Goal: Task Accomplishment & Management: Complete application form

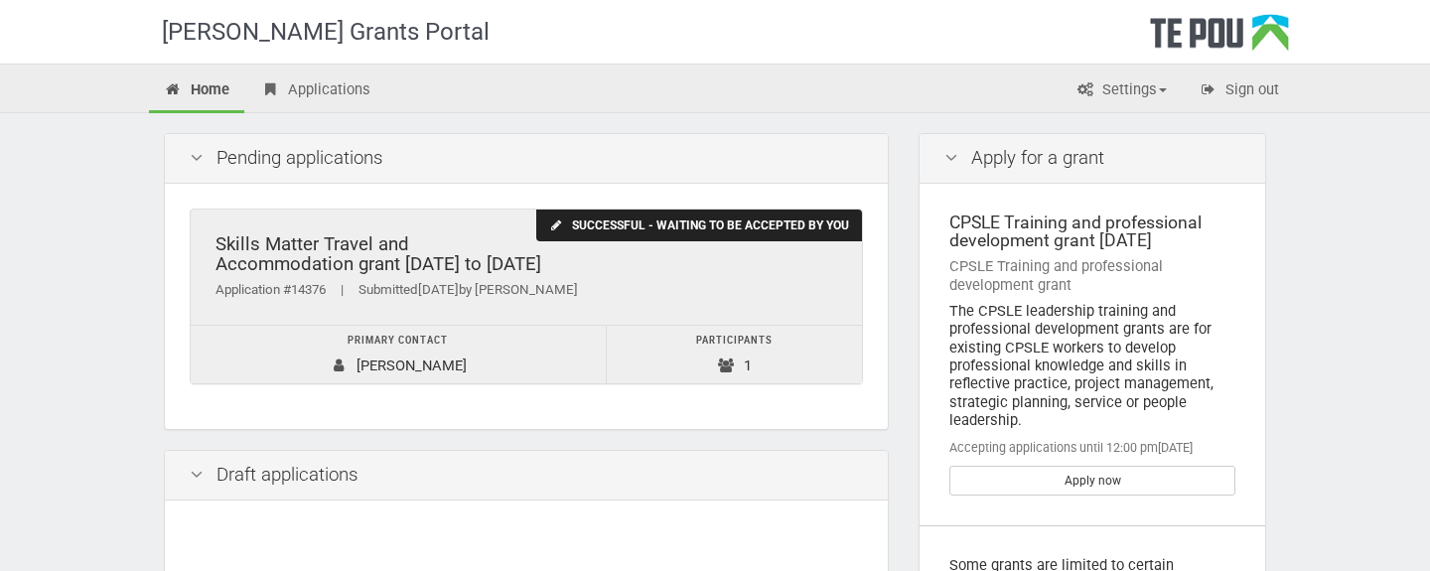
click at [637, 272] on div "Skills Matter Travel and Accommodation grant [DATE] to [DATE]" at bounding box center [525, 254] width 621 height 41
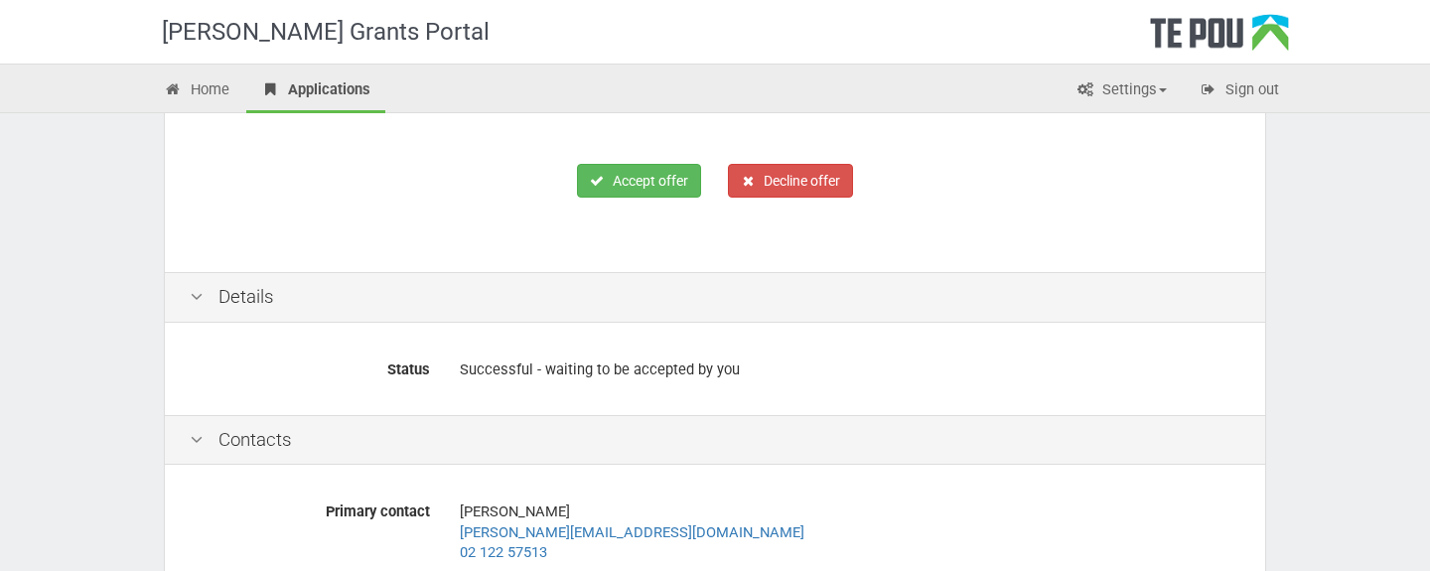
scroll to position [381, 0]
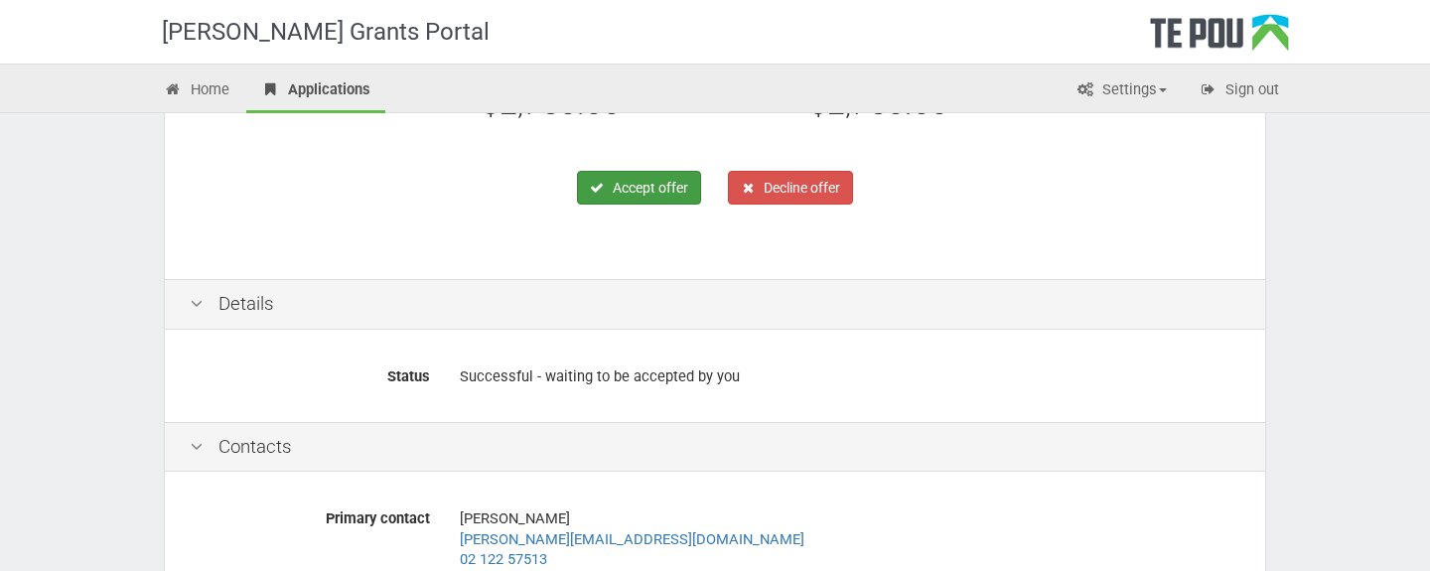
click at [632, 191] on button "Accept offer" at bounding box center [639, 188] width 124 height 34
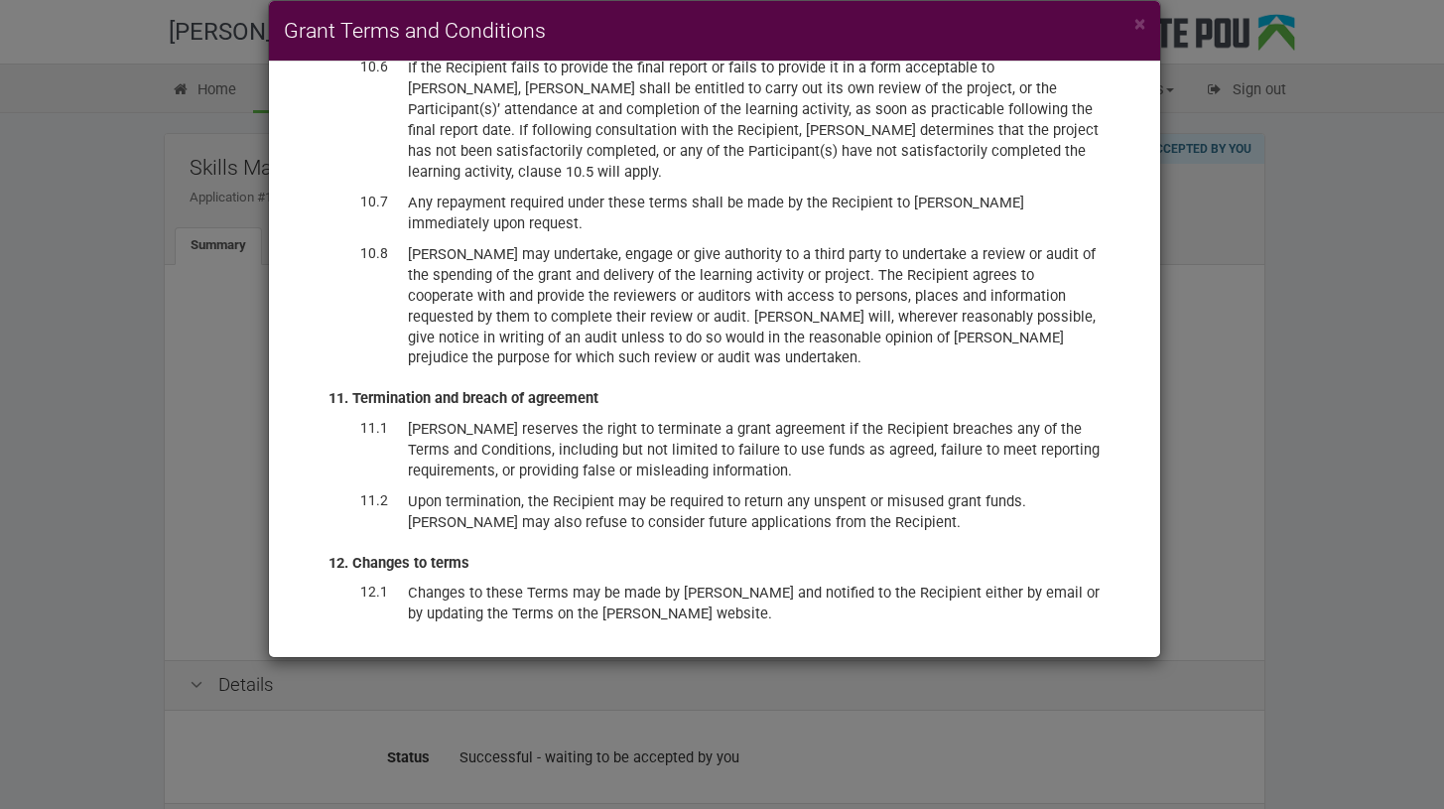
scroll to position [4994, 0]
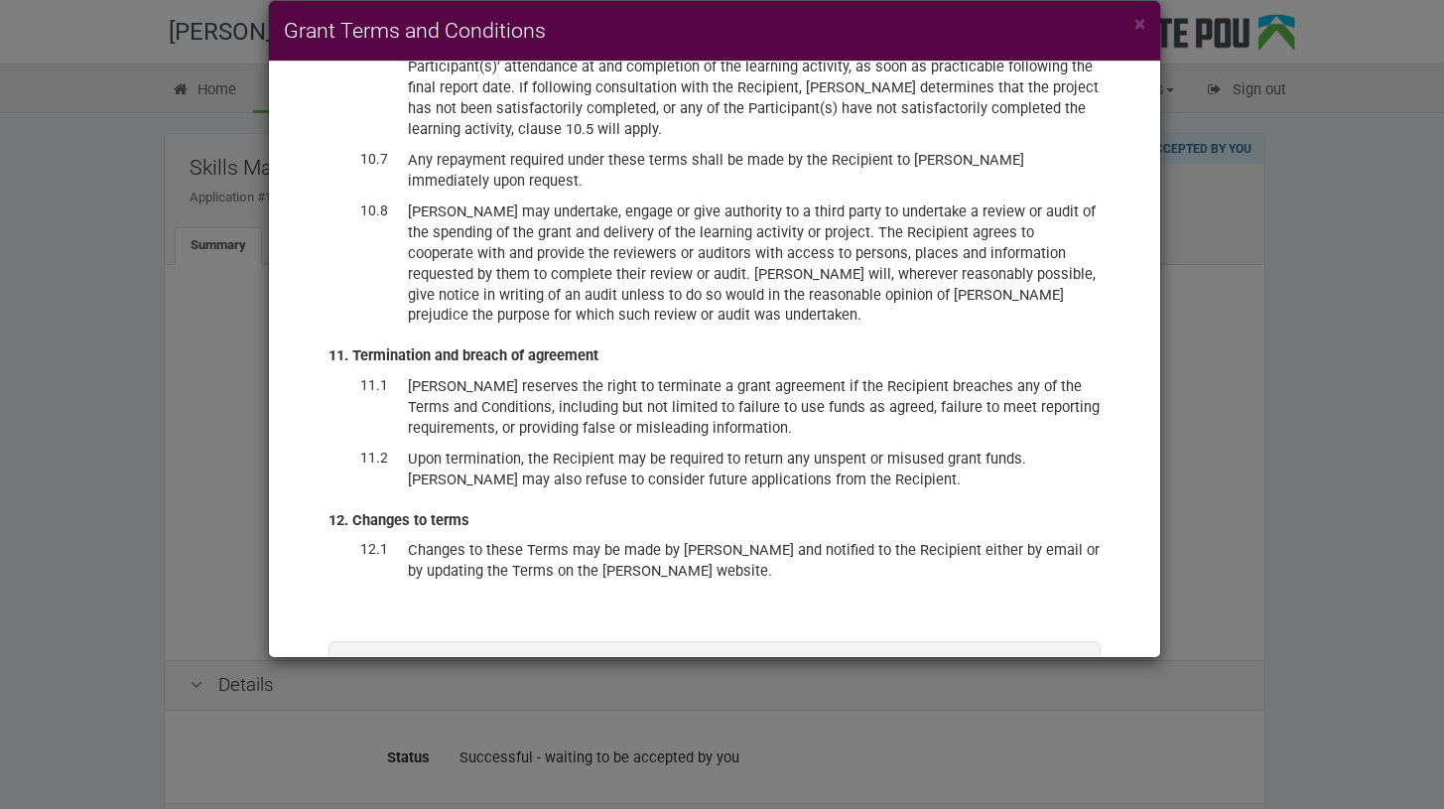
click at [382, 570] on label "I have read and accept these terms and conditions, and accept the offer of fund…" at bounding box center [714, 723] width 671 height 41
click at [379, 570] on input "I have read and accept these terms and conditions, and accept the offer of fund…" at bounding box center [378, 702] width 1 height 1
checkbox input "true"
click at [963, 570] on icon "submit" at bounding box center [969, 780] width 12 height 14
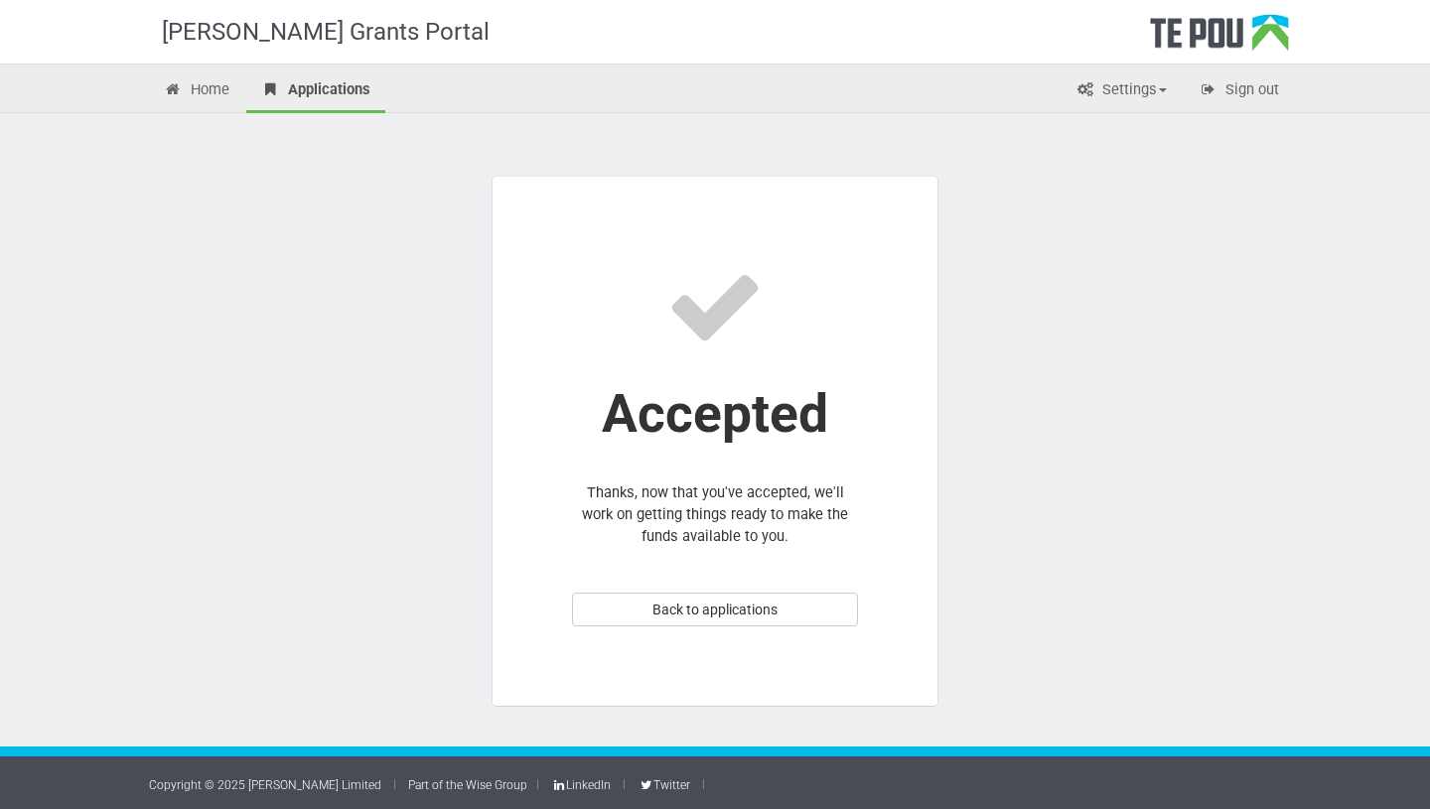
scroll to position [19, 0]
